Goal: Task Accomplishment & Management: Manage account settings

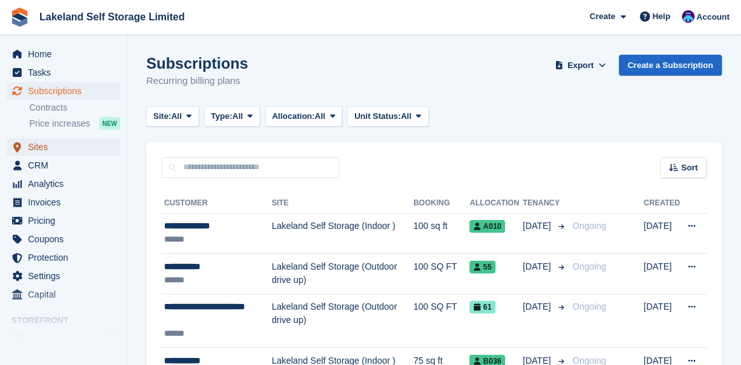
click at [42, 148] on span "Sites" at bounding box center [66, 147] width 76 height 18
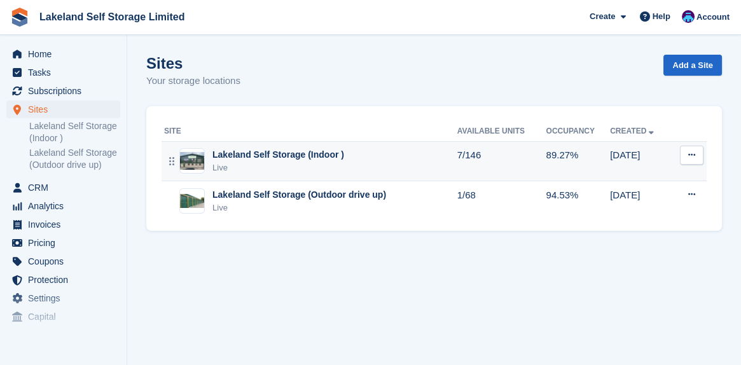
click at [261, 158] on div "Lakeland Self Storage (Indoor )" at bounding box center [278, 154] width 132 height 13
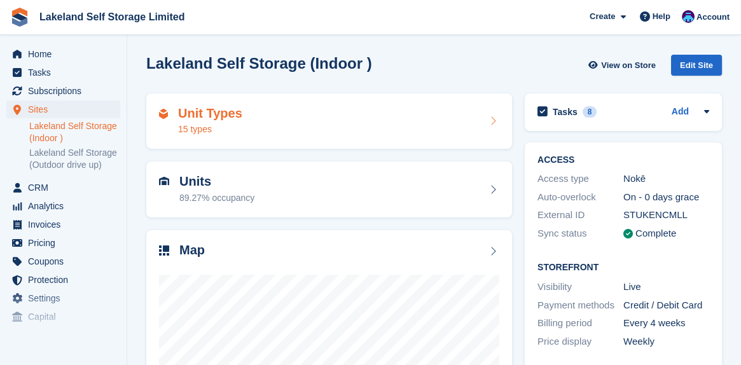
click at [226, 117] on h2 "Unit Types" at bounding box center [210, 113] width 64 height 15
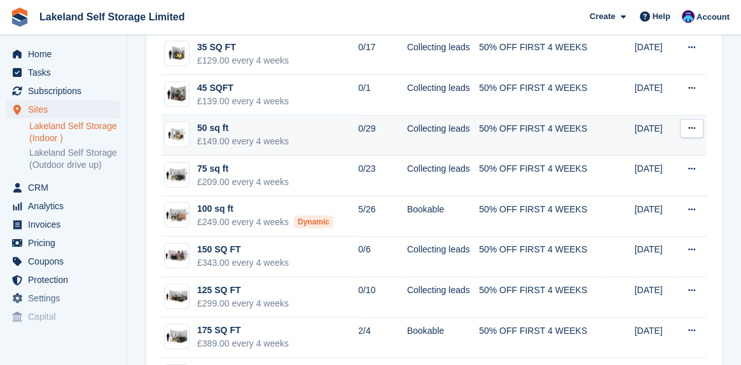
scroll to position [318, 0]
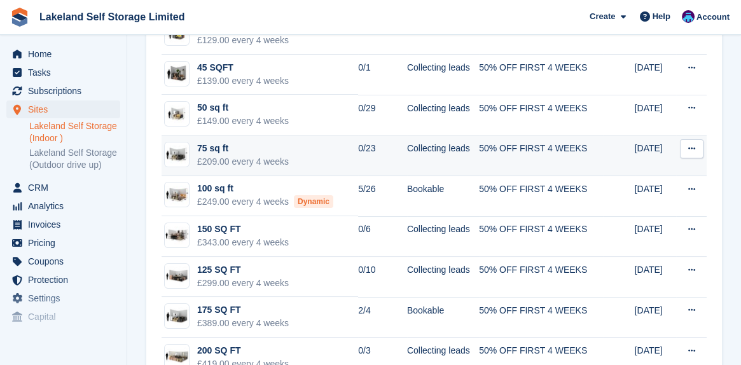
click at [206, 147] on div "75 sq ft" at bounding box center [243, 148] width 92 height 13
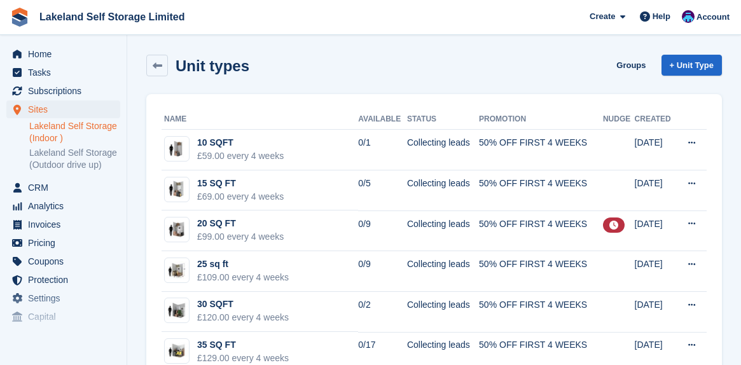
scroll to position [318, 0]
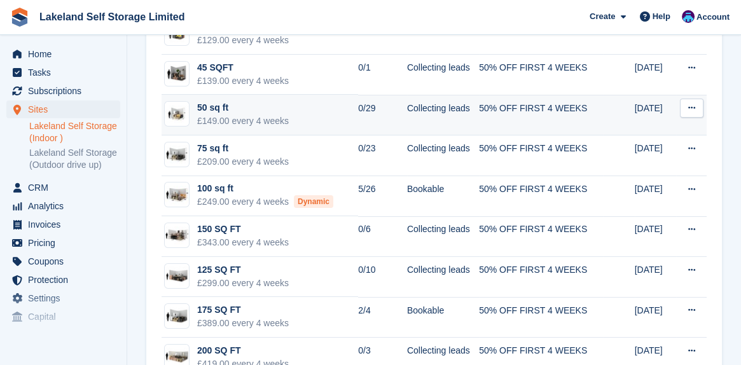
click at [214, 106] on div "50 sq ft" at bounding box center [243, 107] width 92 height 13
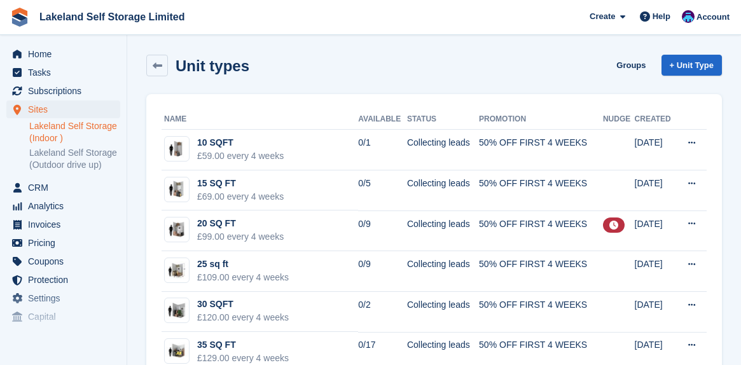
scroll to position [318, 0]
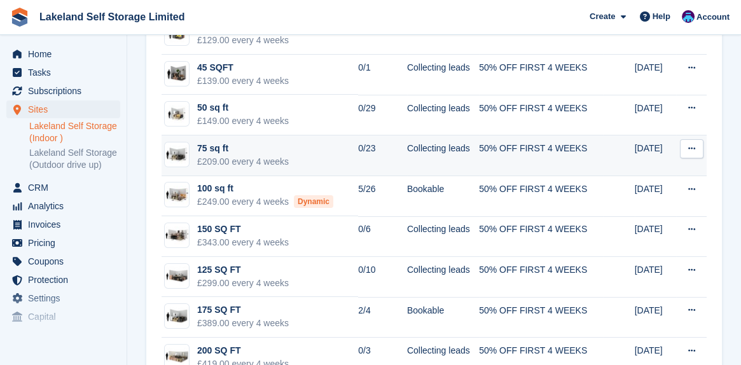
click at [176, 153] on img at bounding box center [177, 154] width 24 height 18
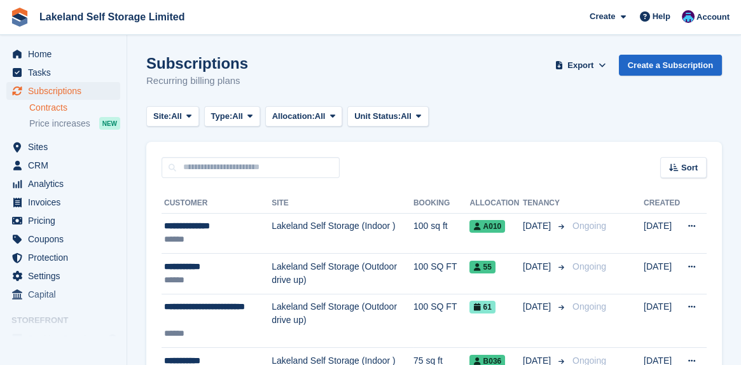
click at [57, 107] on link "Contracts" at bounding box center [74, 108] width 91 height 12
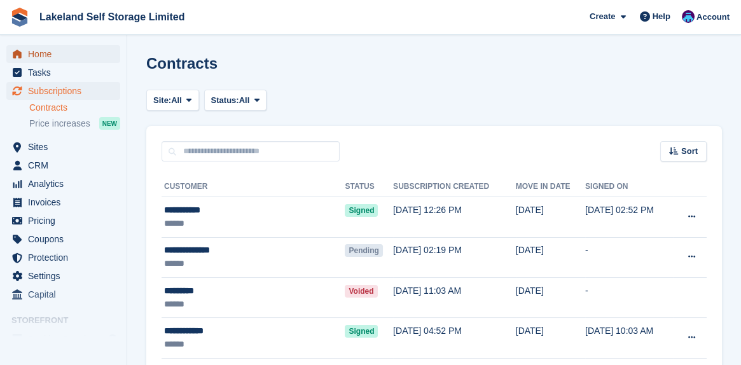
click at [45, 57] on span "Home" at bounding box center [66, 54] width 76 height 18
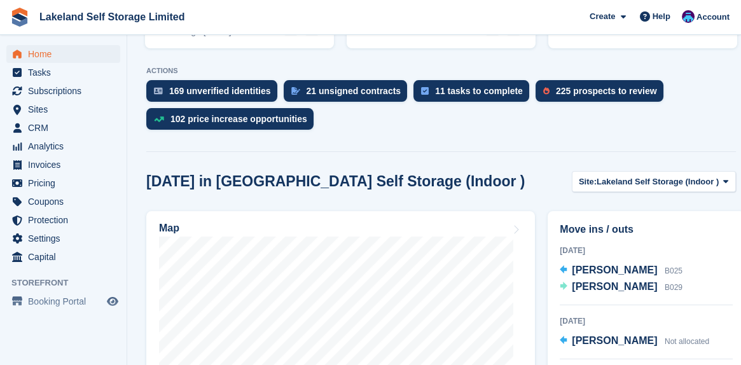
scroll to position [127, 0]
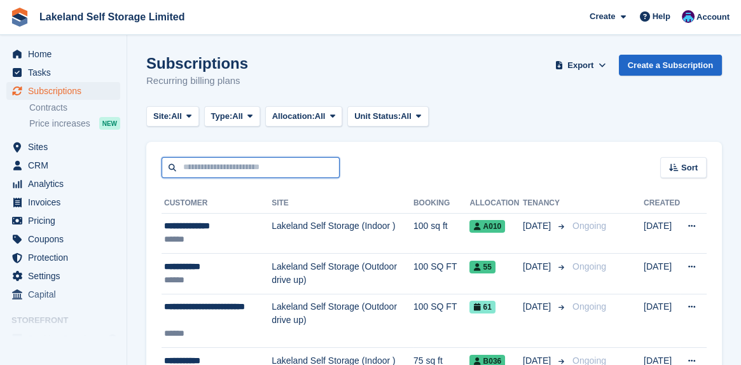
click at [202, 169] on input "text" at bounding box center [251, 167] width 178 height 21
type input "*********"
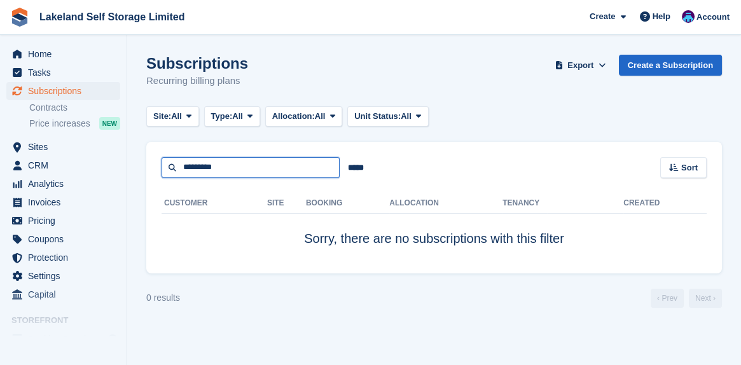
click at [235, 171] on input "*********" at bounding box center [251, 167] width 178 height 21
type input "*"
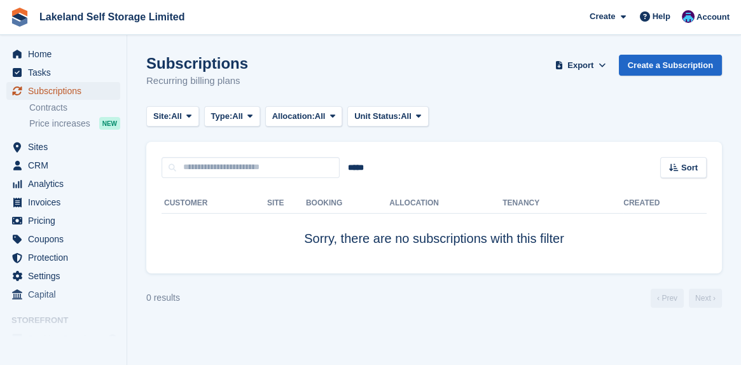
click at [72, 90] on span "Subscriptions" at bounding box center [66, 91] width 76 height 18
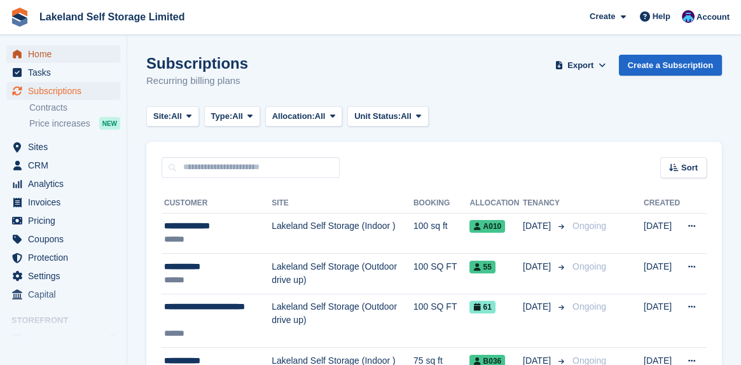
click at [46, 51] on span "Home" at bounding box center [66, 54] width 76 height 18
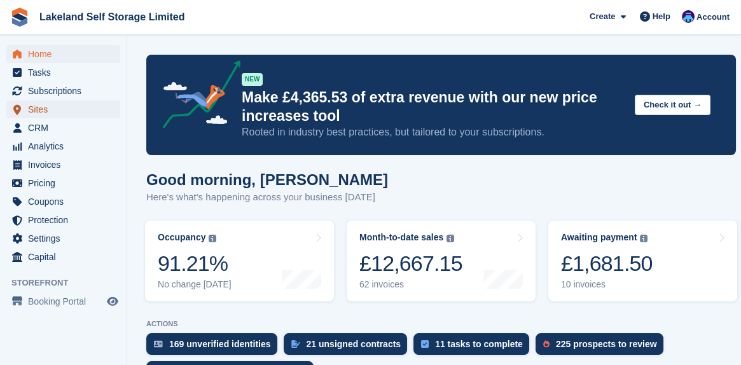
click at [36, 113] on span "Sites" at bounding box center [66, 109] width 76 height 18
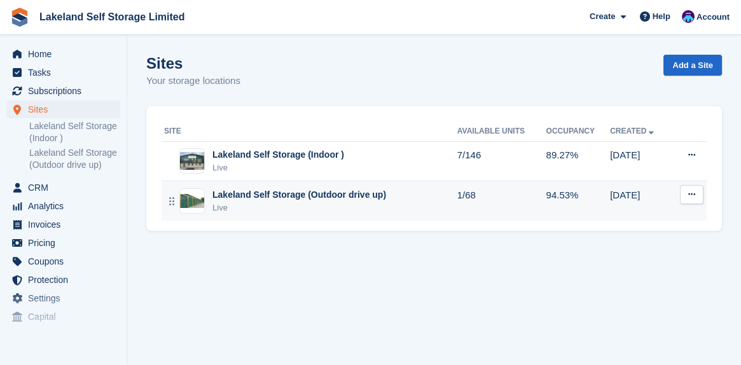
click at [283, 196] on div "Lakeland Self Storage (Outdoor drive up)" at bounding box center [299, 194] width 174 height 13
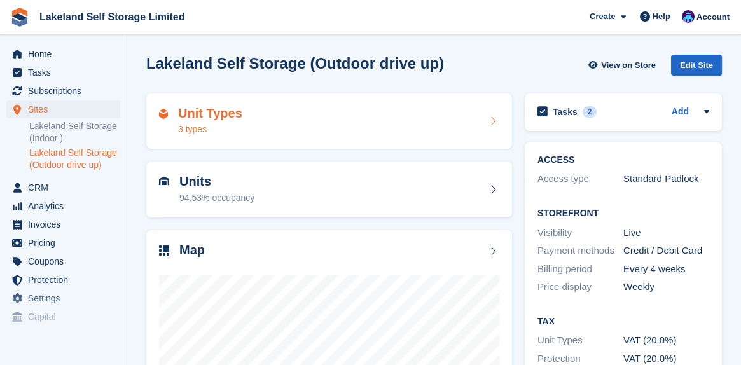
click at [235, 116] on h2 "Unit Types" at bounding box center [210, 113] width 64 height 15
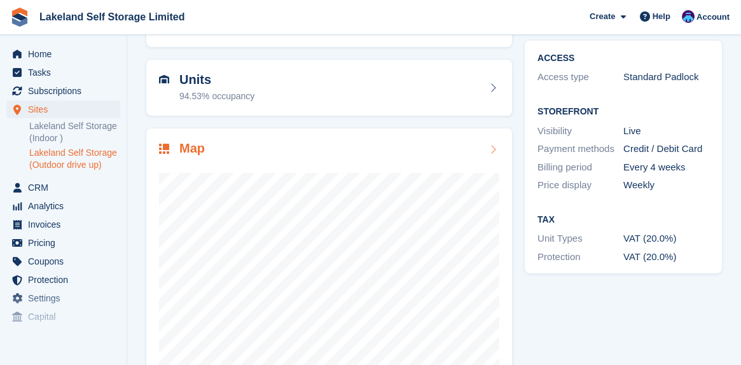
scroll to position [177, 0]
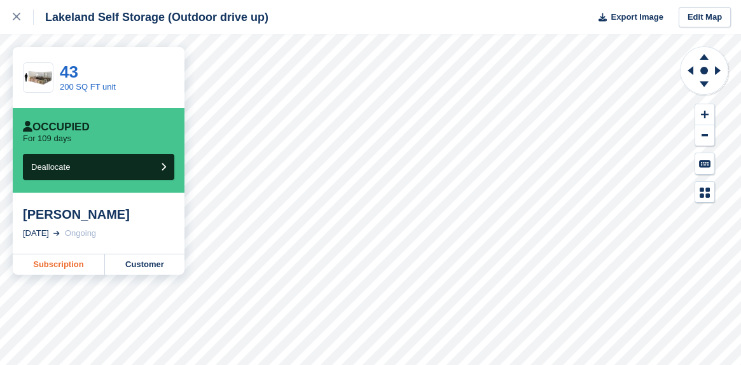
click at [53, 268] on link "Subscription" at bounding box center [59, 264] width 92 height 20
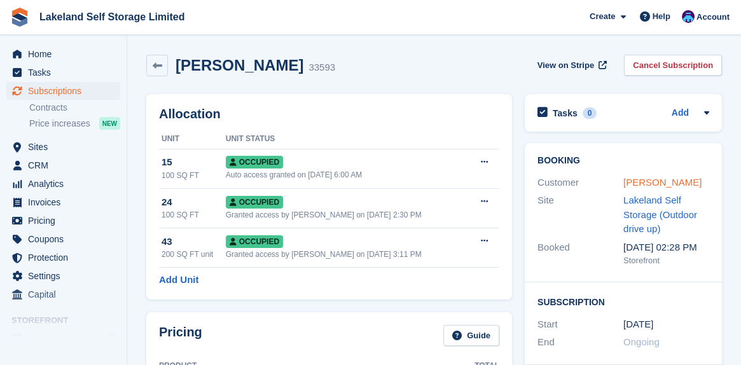
click at [648, 180] on link "Daniel Gibson" at bounding box center [662, 182] width 78 height 11
